Goal: Task Accomplishment & Management: Manage account settings

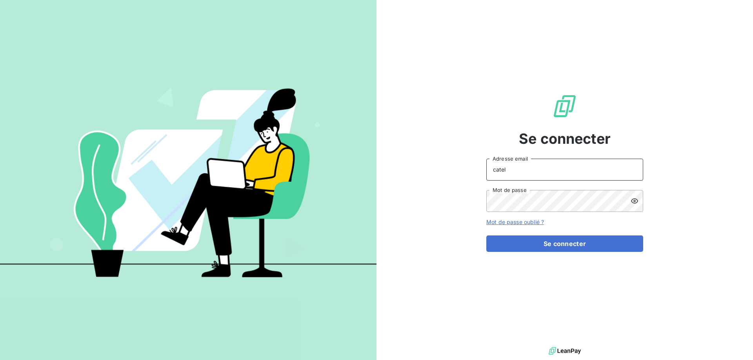
drag, startPoint x: 508, startPoint y: 169, endPoint x: 451, endPoint y: 169, distance: 56.5
click at [483, 169] on div "Se connecter catel Adresse email Mot de passe Mot de passe oublié ? Se connecter" at bounding box center [564, 172] width 376 height 345
type input "[PERSON_NAME][EMAIL_ADDRESS][DOMAIN_NAME]"
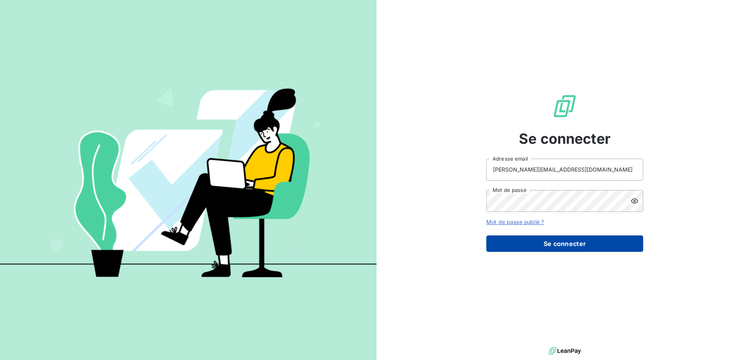
click at [563, 243] on button "Se connecter" at bounding box center [564, 244] width 157 height 16
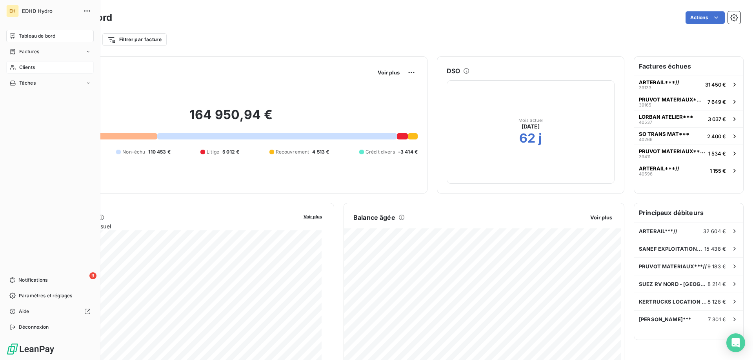
click at [10, 66] on icon at bounding box center [12, 67] width 7 height 6
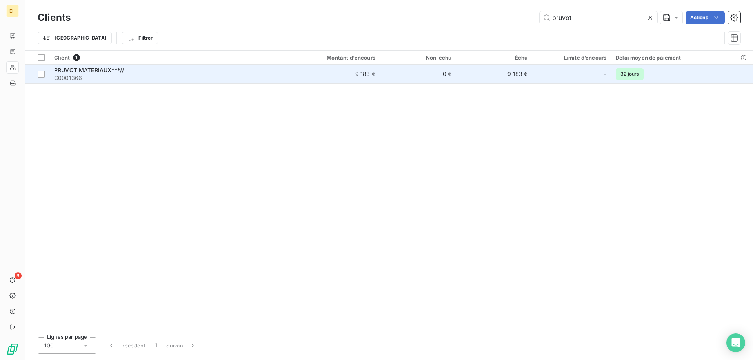
type input "pruvot"
click at [84, 73] on span "PRUVOT MATERIAUX***//" at bounding box center [89, 70] width 70 height 7
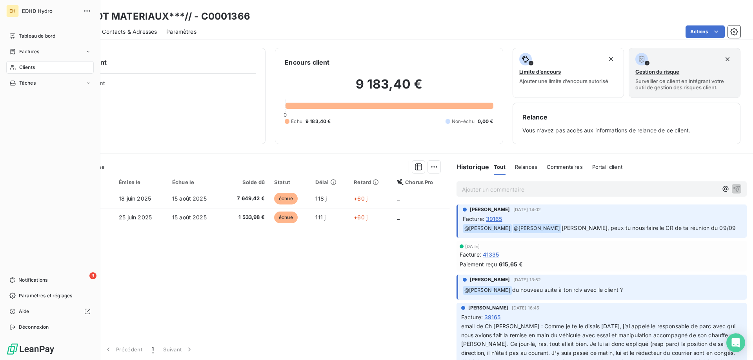
click at [27, 68] on span "Clients" at bounding box center [27, 67] width 16 height 7
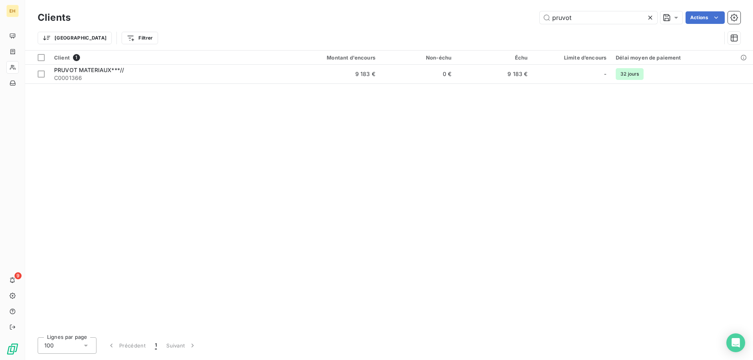
drag, startPoint x: 577, startPoint y: 16, endPoint x: 459, endPoint y: 15, distance: 117.2
click at [505, 15] on div "pruvot Actions" at bounding box center [410, 17] width 660 height 13
type input "lorban"
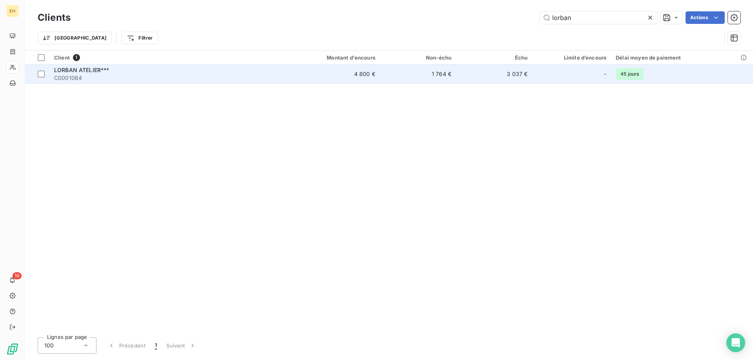
click at [76, 71] on span "LORBAN ATELIER***" at bounding box center [81, 70] width 55 height 7
